Goal: Task Accomplishment & Management: Use online tool/utility

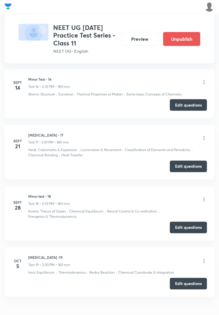
scroll to position [1195, 0]
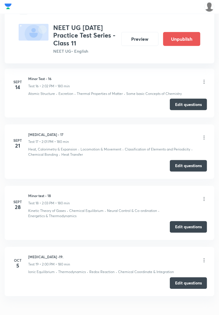
click at [192, 281] on button "Edit questions" at bounding box center [188, 283] width 37 height 12
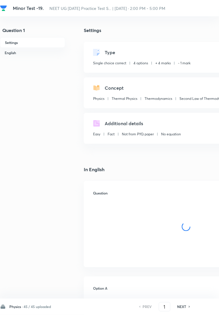
checkbox input "true"
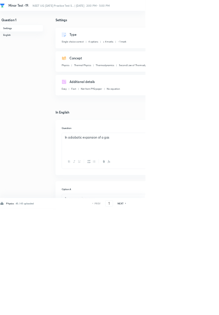
click at [28, 309] on h6 "45 / 45 uploaded" at bounding box center [37, 306] width 27 height 5
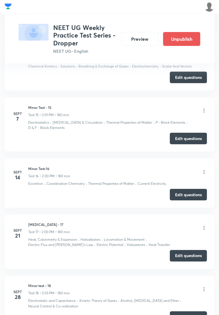
scroll to position [1216, 0]
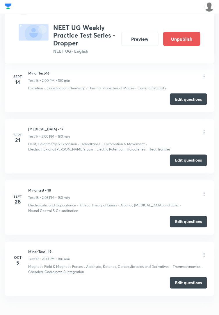
click at [188, 283] on button "Edit questions" at bounding box center [188, 283] width 37 height 12
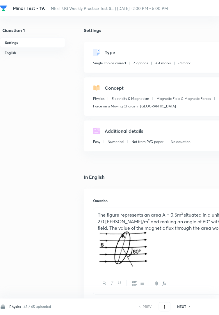
checkbox input "true"
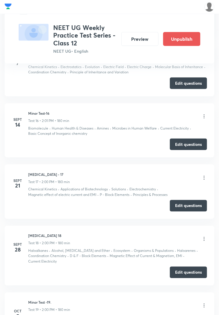
scroll to position [1195, 0]
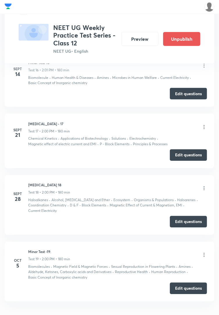
click at [189, 283] on button "Edit questions" at bounding box center [188, 289] width 37 height 12
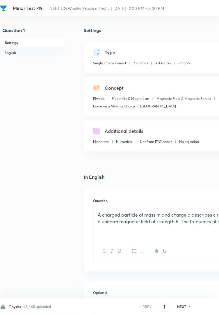
checkbox input "true"
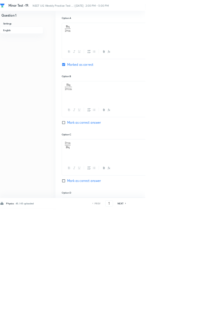
scroll to position [277, 0]
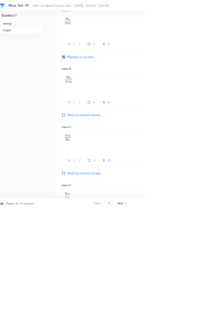
click at [28, 309] on h6 "45 / 45 uploaded" at bounding box center [37, 306] width 27 height 5
